Goal: Task Accomplishment & Management: Use online tool/utility

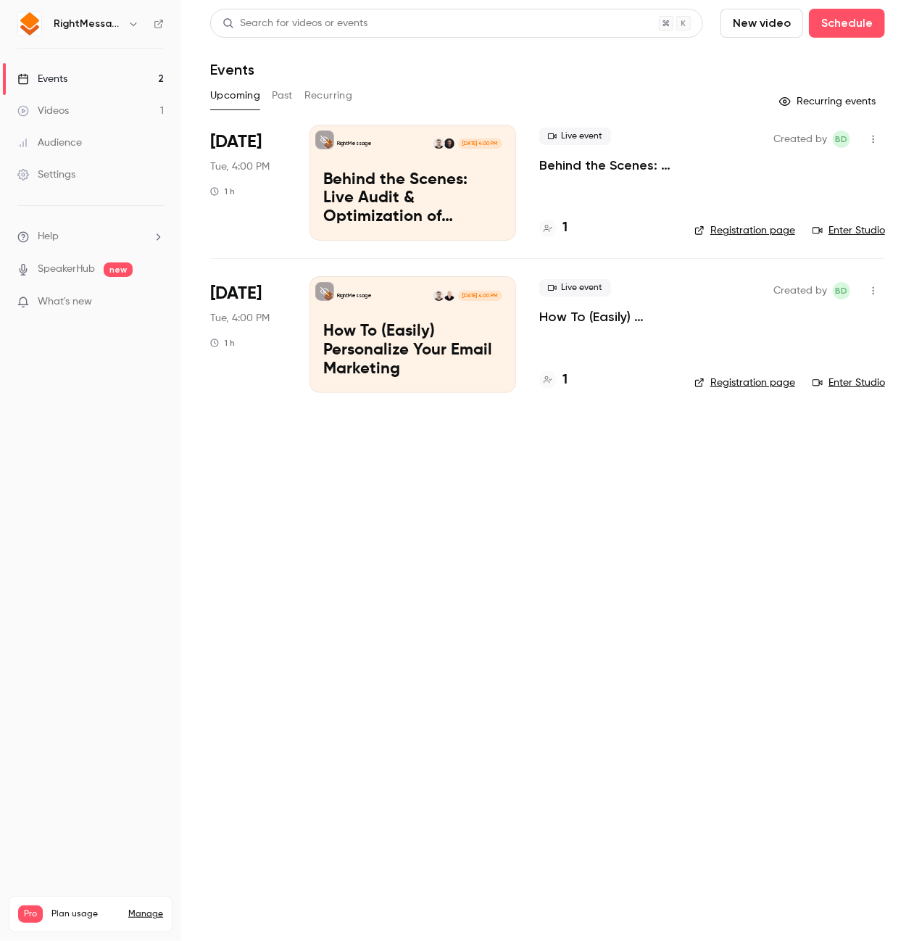
click at [267, 99] on div "Upcoming Past Recurring" at bounding box center [547, 95] width 675 height 23
click at [278, 99] on button "Past" at bounding box center [282, 95] width 21 height 23
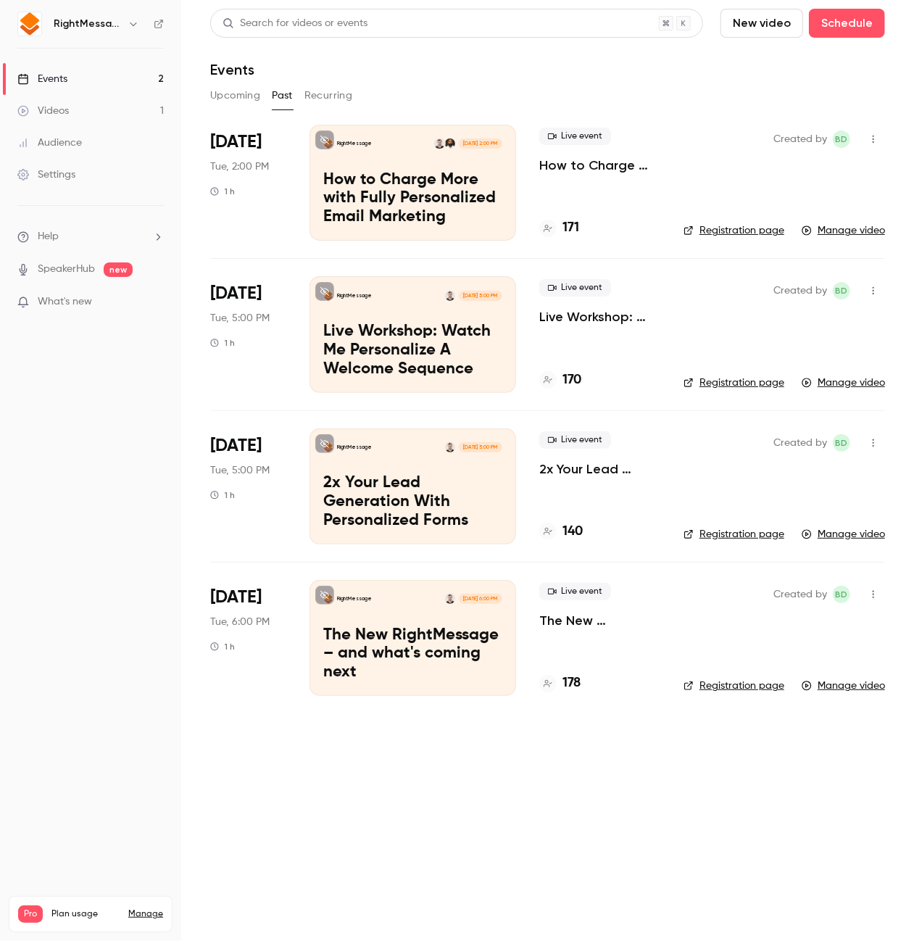
click at [832, 229] on link "Manage video" at bounding box center [842, 230] width 83 height 14
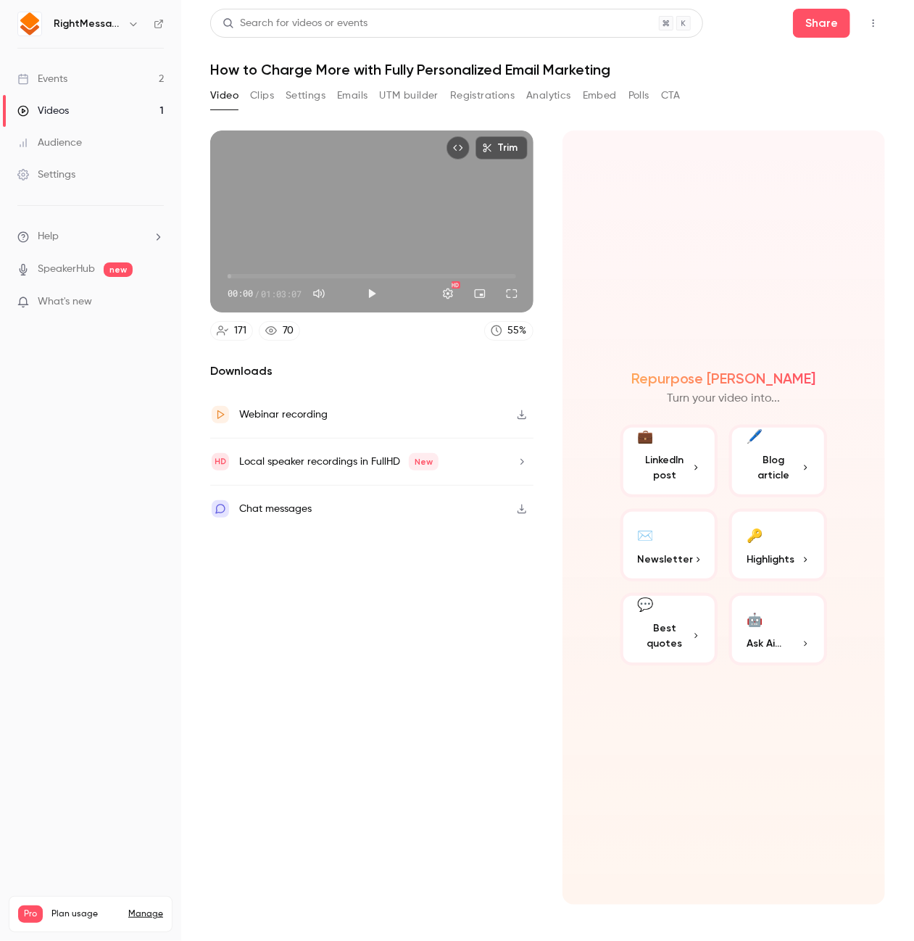
click at [403, 465] on div "Local speaker recordings in FullHD New" at bounding box center [338, 461] width 199 height 17
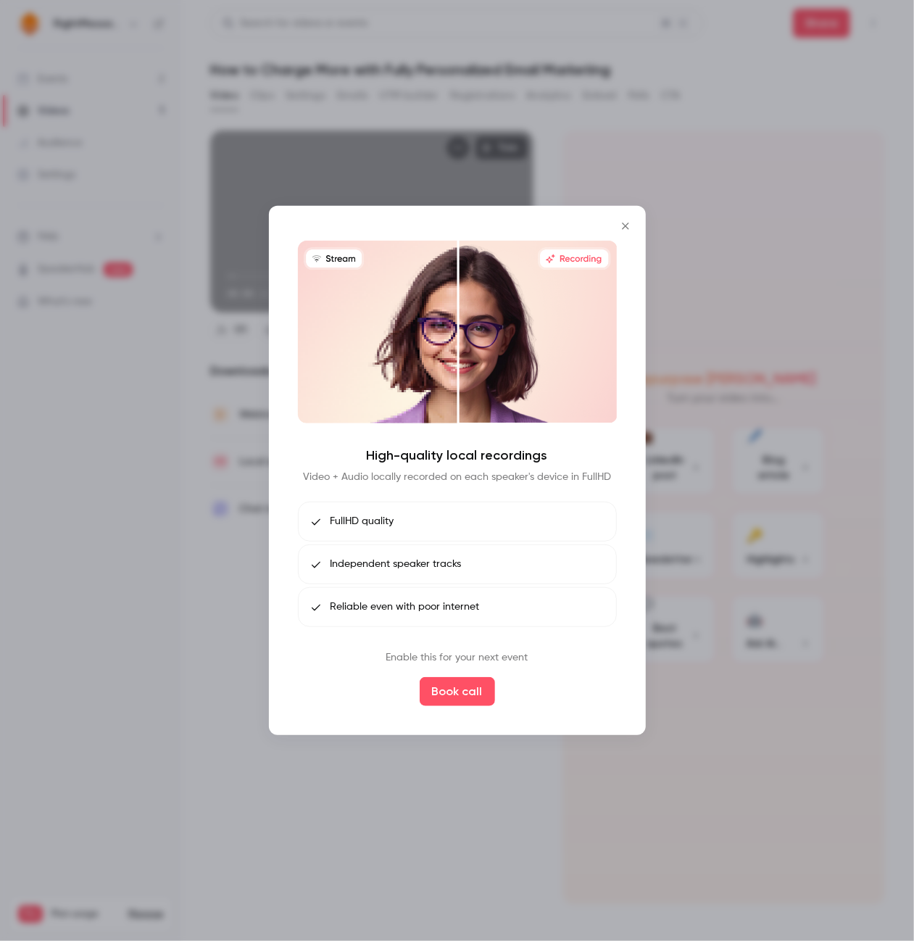
click at [621, 228] on icon "Close" at bounding box center [625, 226] width 17 height 12
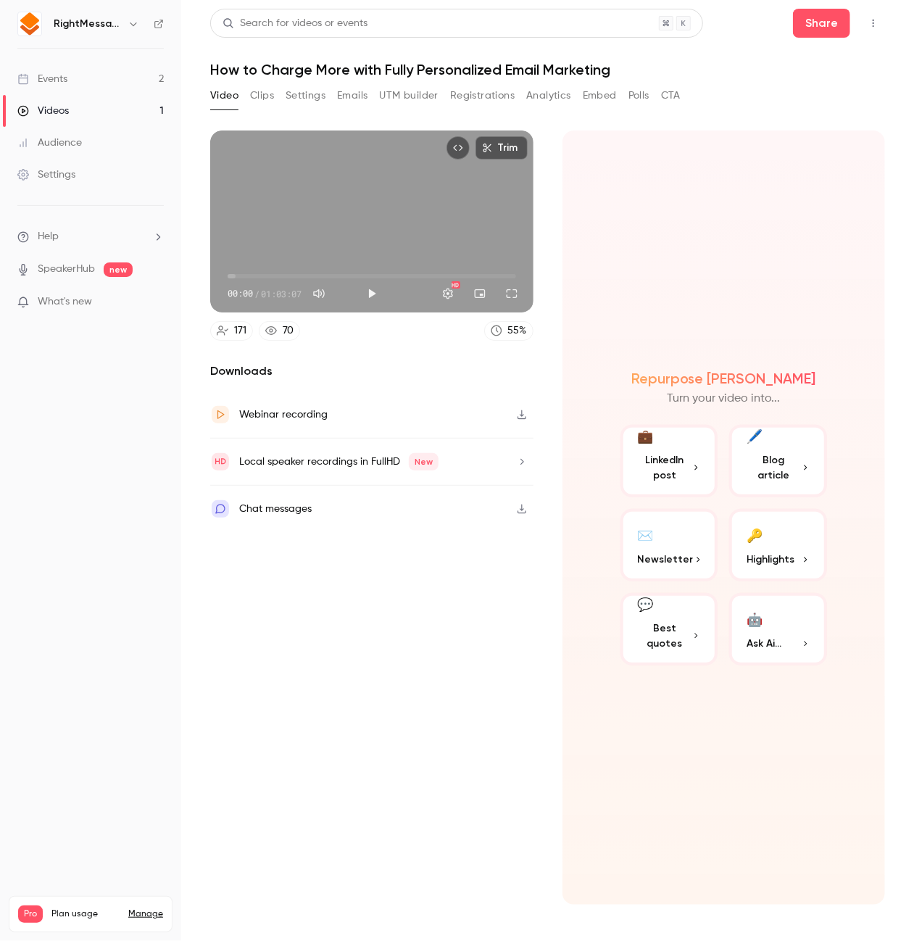
click at [520, 416] on icon "button" at bounding box center [522, 414] width 12 height 10
click at [524, 498] on button "button" at bounding box center [521, 508] width 23 height 23
drag, startPoint x: 155, startPoint y: 465, endPoint x: 153, endPoint y: 472, distance: 7.6
click at [153, 472] on nav "RightMessage Events 2 Videos 1 Audience Settings Help SpeakerHub new What's new…" at bounding box center [90, 470] width 181 height 941
